Goal: Task Accomplishment & Management: Use online tool/utility

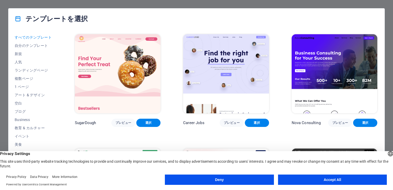
click at [251, 184] on button "Deny" at bounding box center [219, 179] width 109 height 10
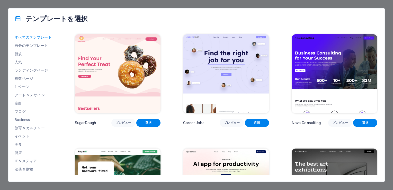
click at [97, 77] on img at bounding box center [118, 73] width 86 height 79
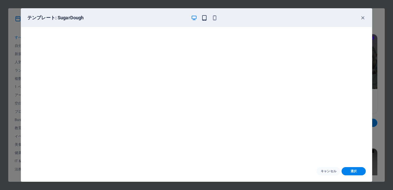
click at [203, 20] on icon "button" at bounding box center [204, 18] width 6 height 6
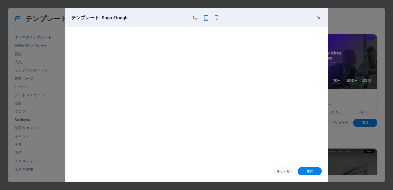
click at [215, 16] on icon "button" at bounding box center [216, 18] width 6 height 6
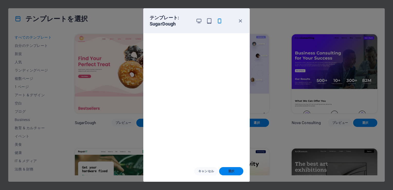
click at [233, 174] on button "選択" at bounding box center [231, 171] width 24 height 8
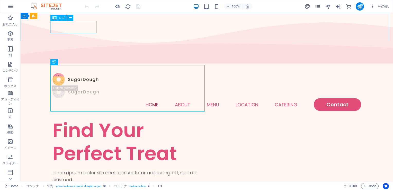
click at [60, 20] on div "ロゴ" at bounding box center [58, 18] width 16 height 6
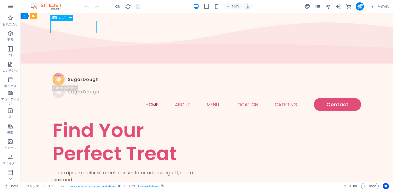
click at [59, 17] on span "ロゴ" at bounding box center [62, 17] width 6 height 3
click at [55, 18] on icon at bounding box center [54, 18] width 4 height 6
click at [77, 73] on div at bounding box center [206, 79] width 308 height 13
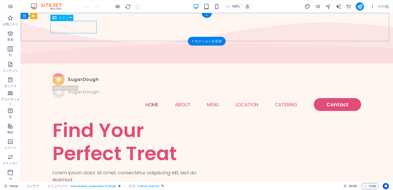
click at [77, 73] on div at bounding box center [206, 79] width 308 height 13
select select "px"
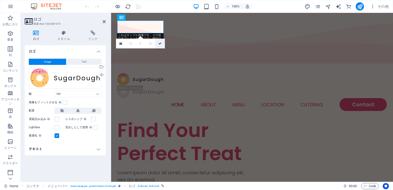
click at [160, 43] on icon at bounding box center [159, 43] width 3 height 3
